Goal: Information Seeking & Learning: Learn about a topic

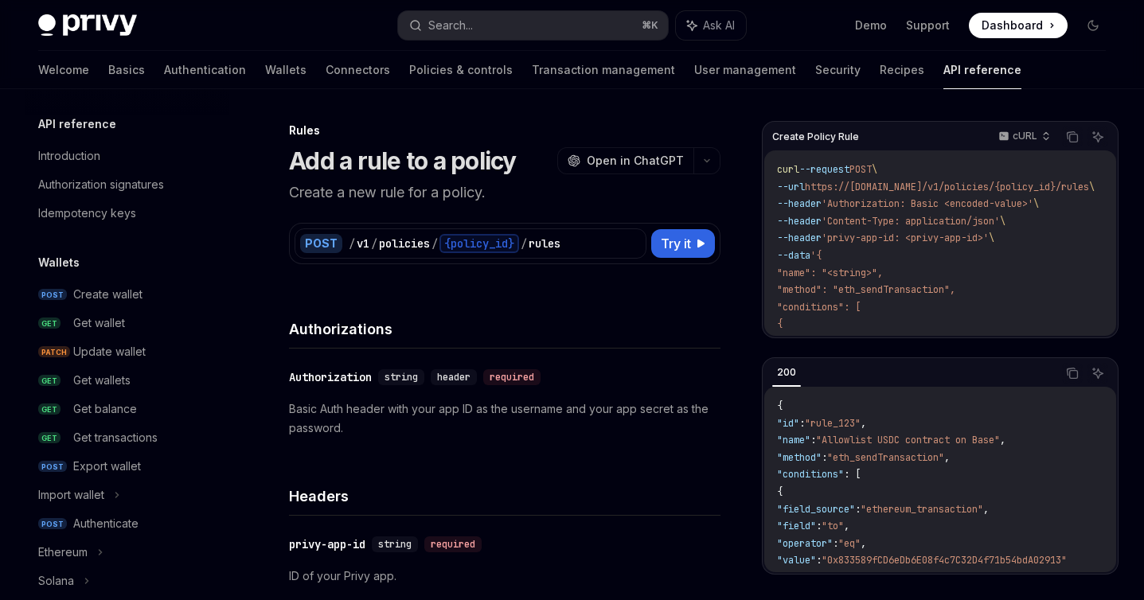
scroll to position [540, 0]
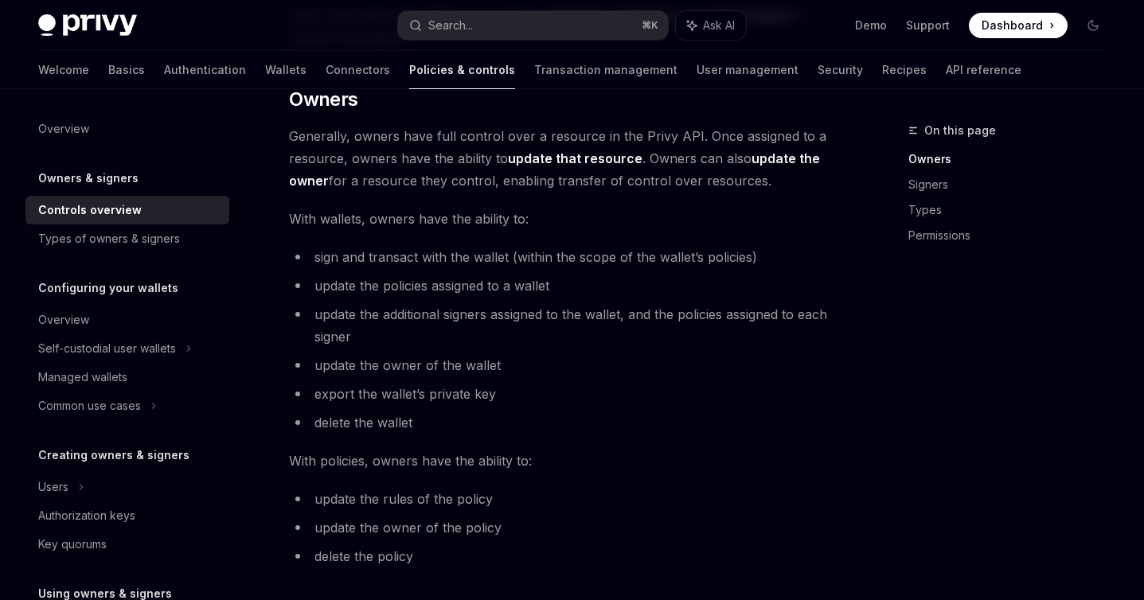
scroll to position [429, 0]
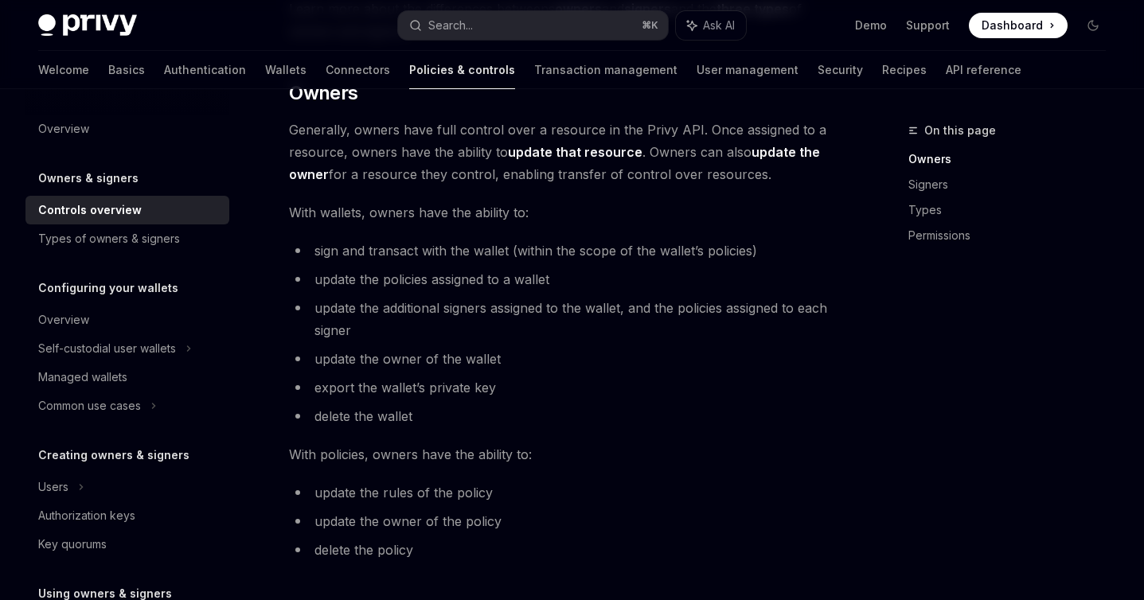
click at [310, 174] on strong "update the owner" at bounding box center [554, 163] width 531 height 38
click at [759, 147] on strong "update the owner" at bounding box center [554, 163] width 531 height 38
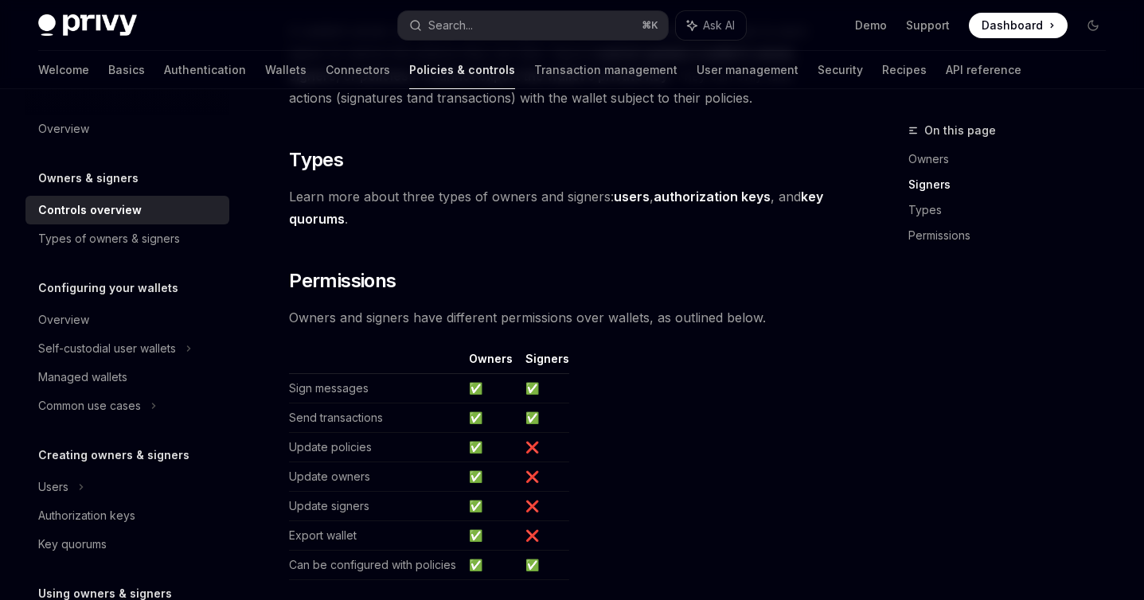
scroll to position [1237, 0]
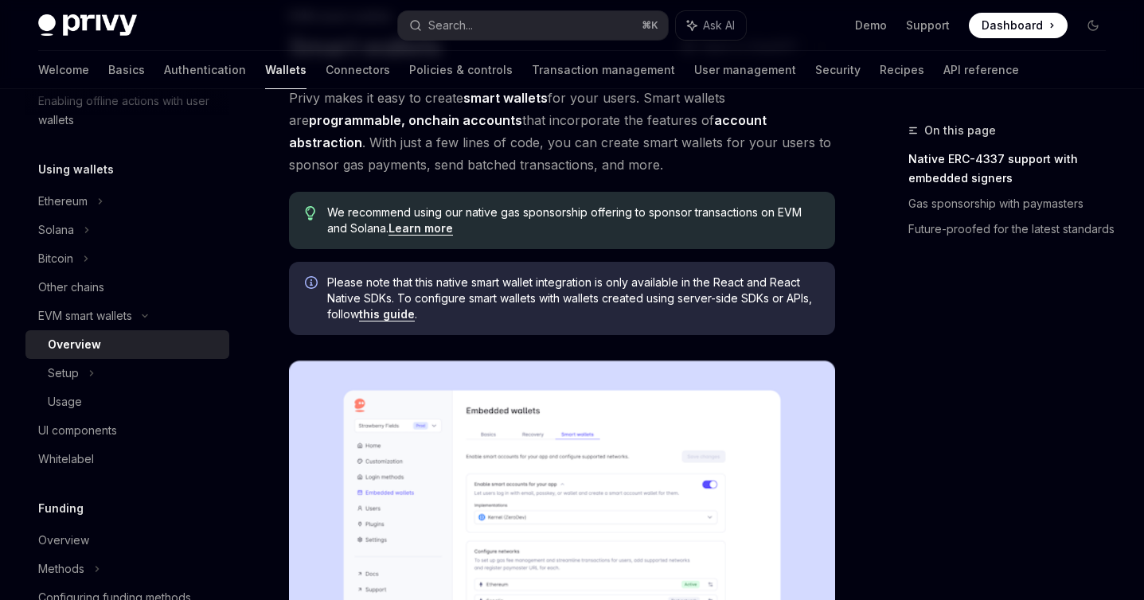
scroll to position [249, 0]
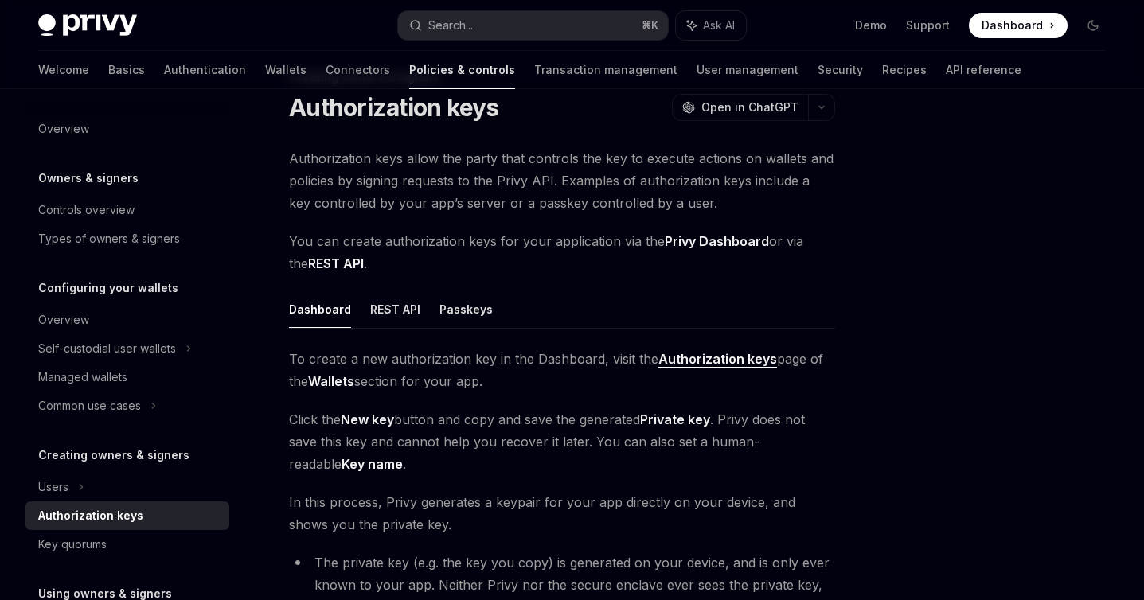
scroll to position [45, 0]
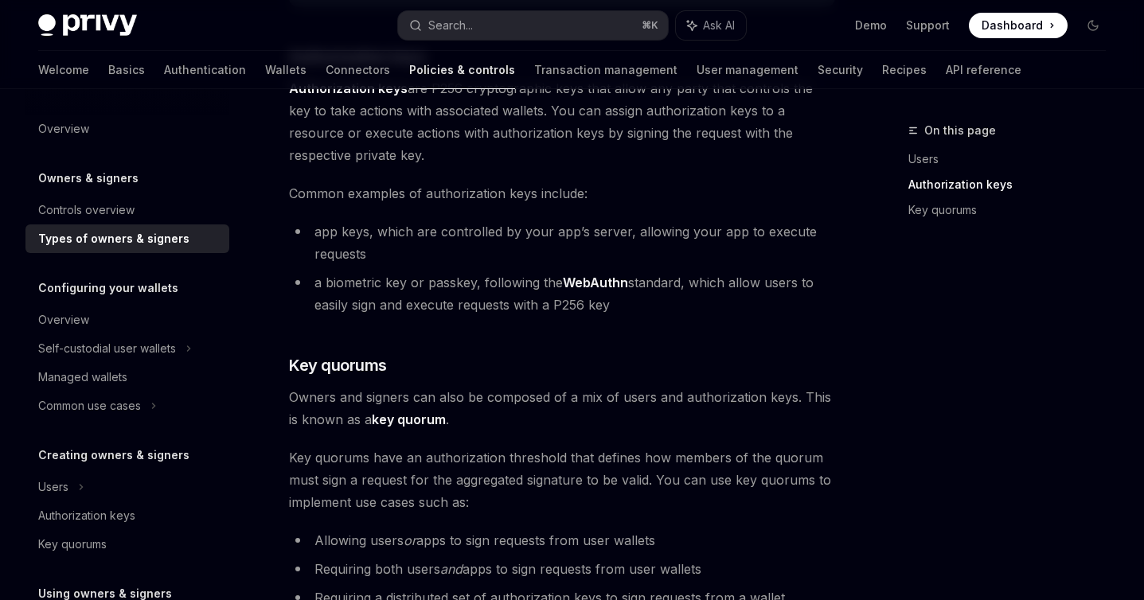
scroll to position [502, 0]
